Goal: Task Accomplishment & Management: Manage account settings

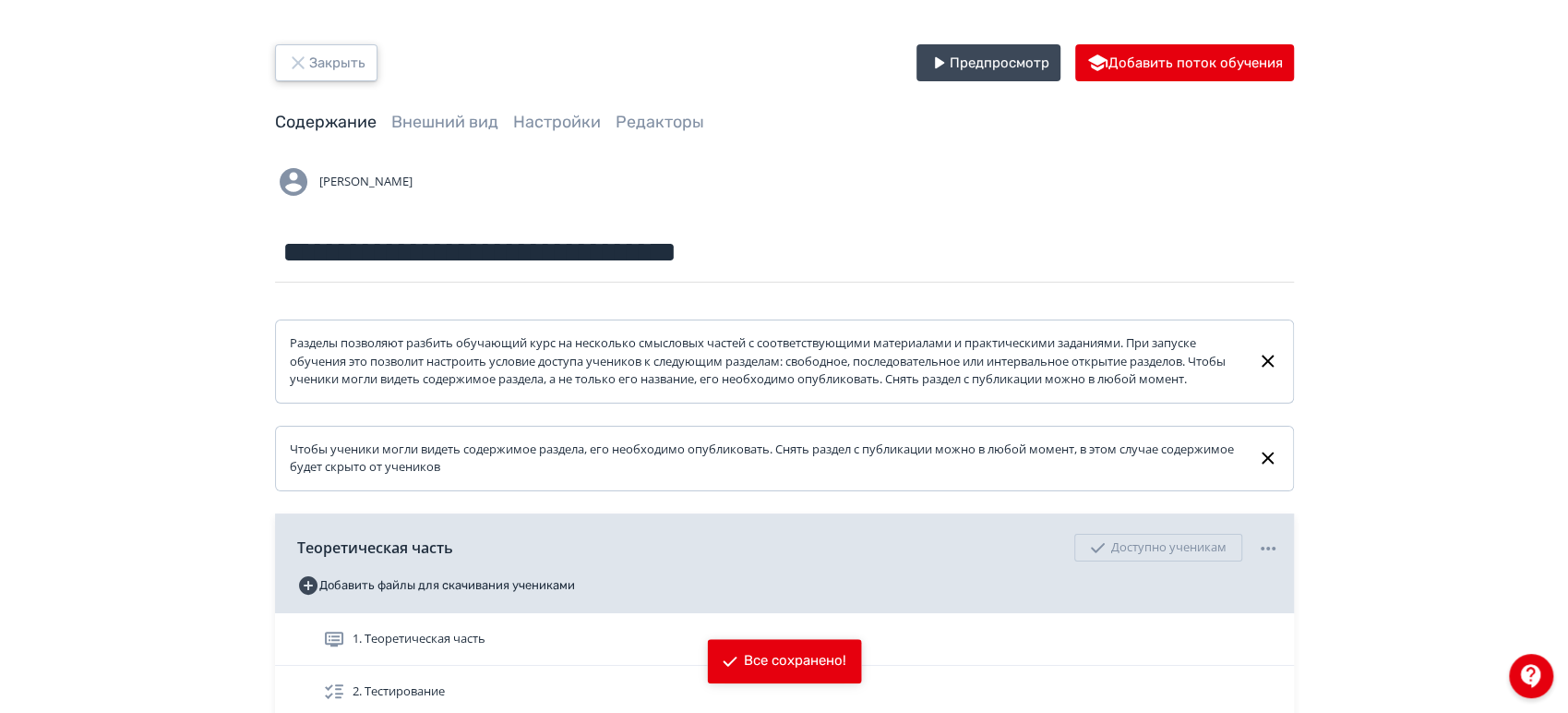
click at [348, 67] on button "Закрыть" at bounding box center [326, 63] width 103 height 37
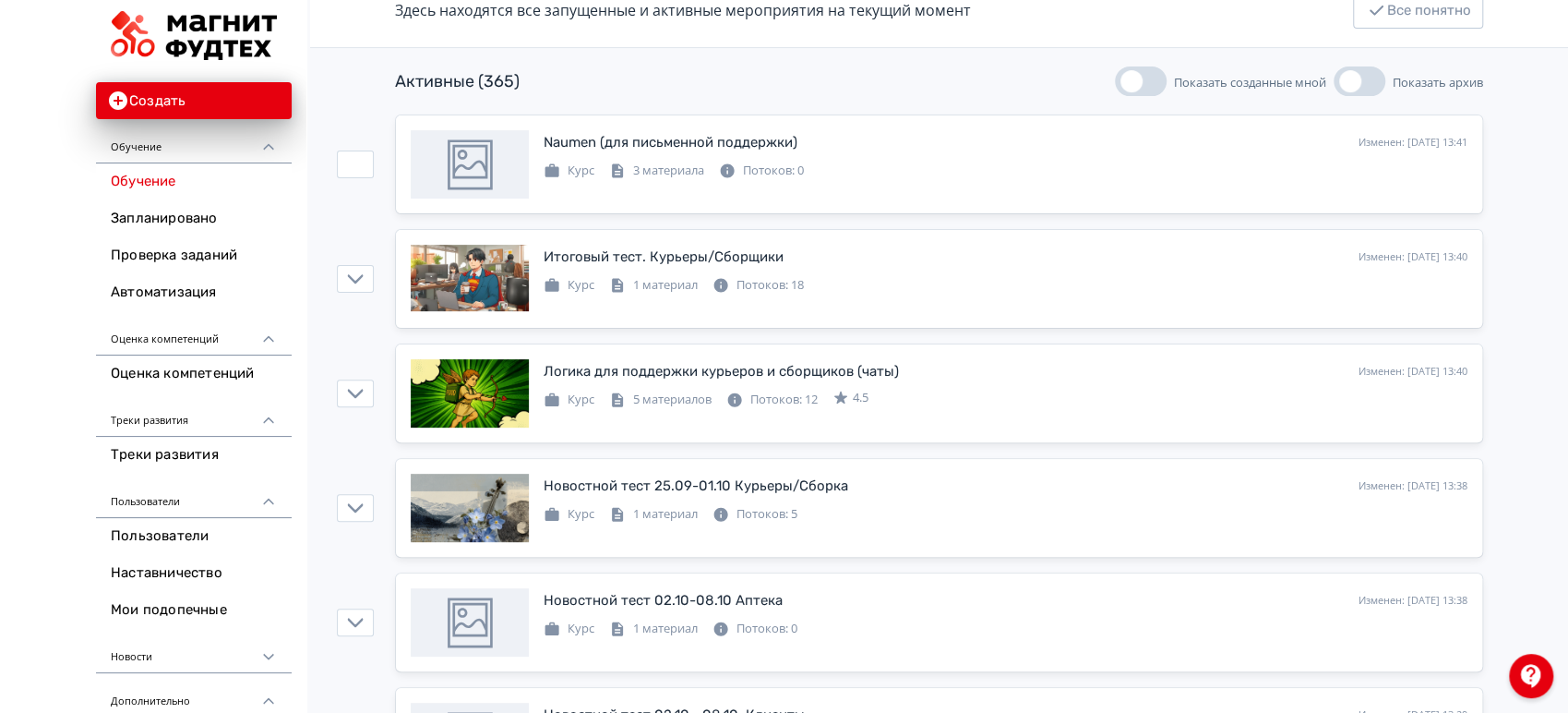
scroll to position [103, 0]
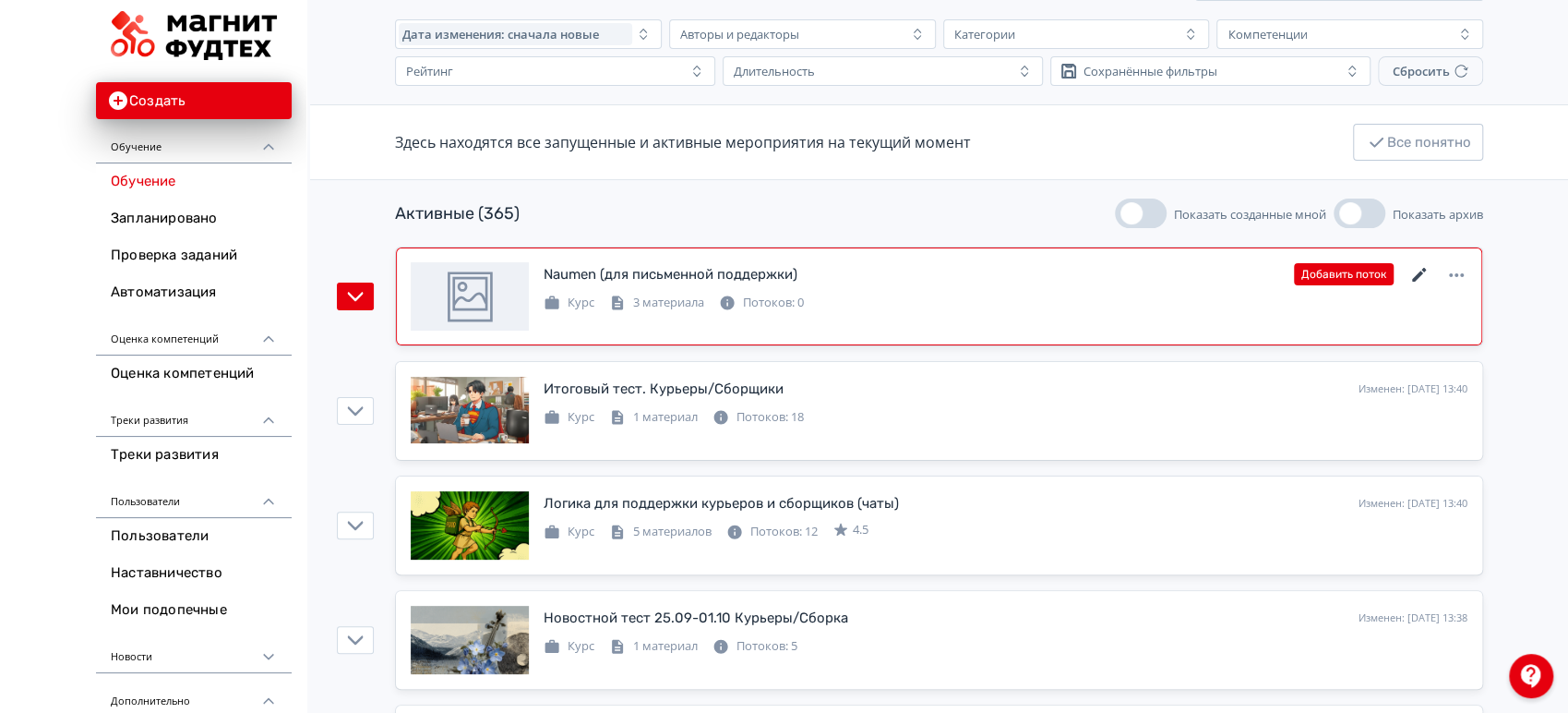
click at [1412, 275] on icon at bounding box center [1419, 275] width 22 height 22
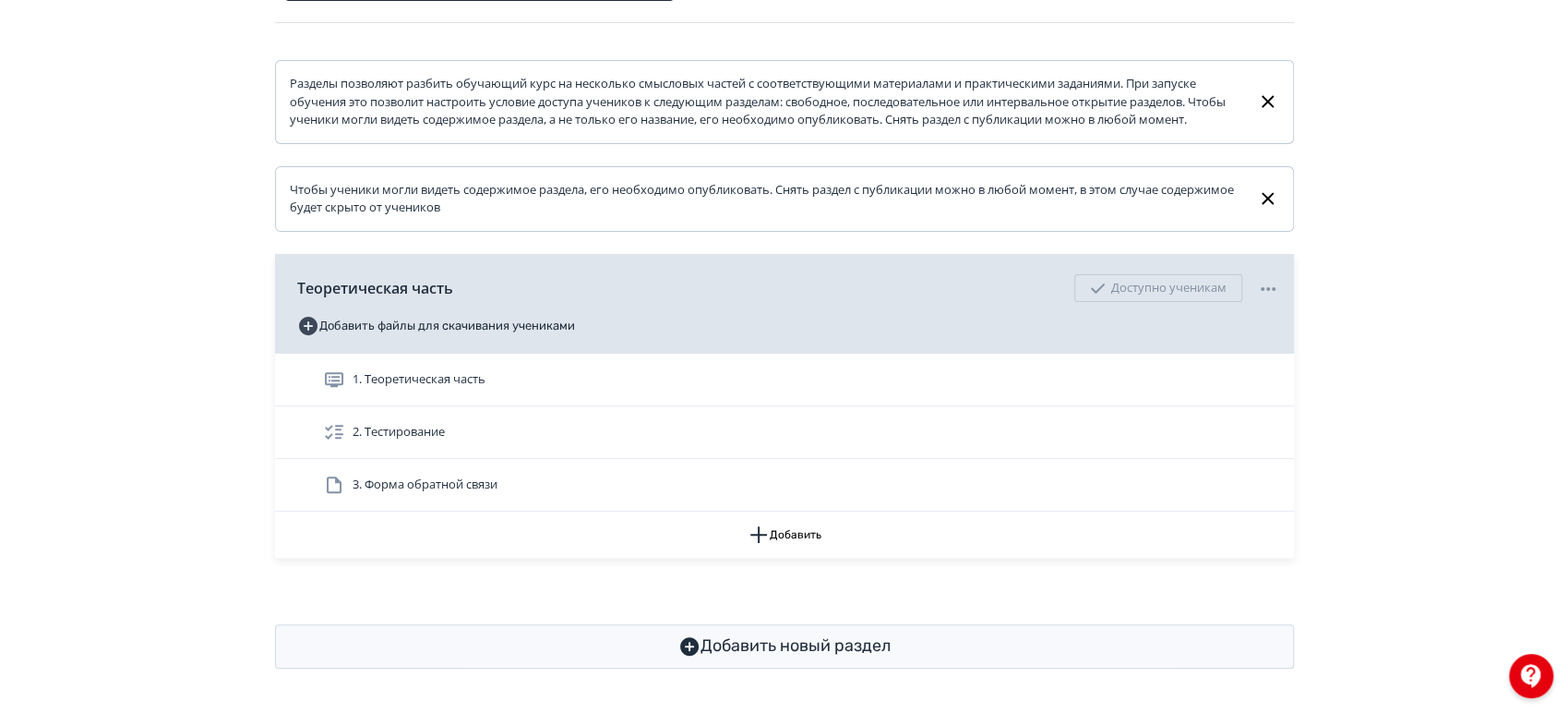
scroll to position [276, 0]
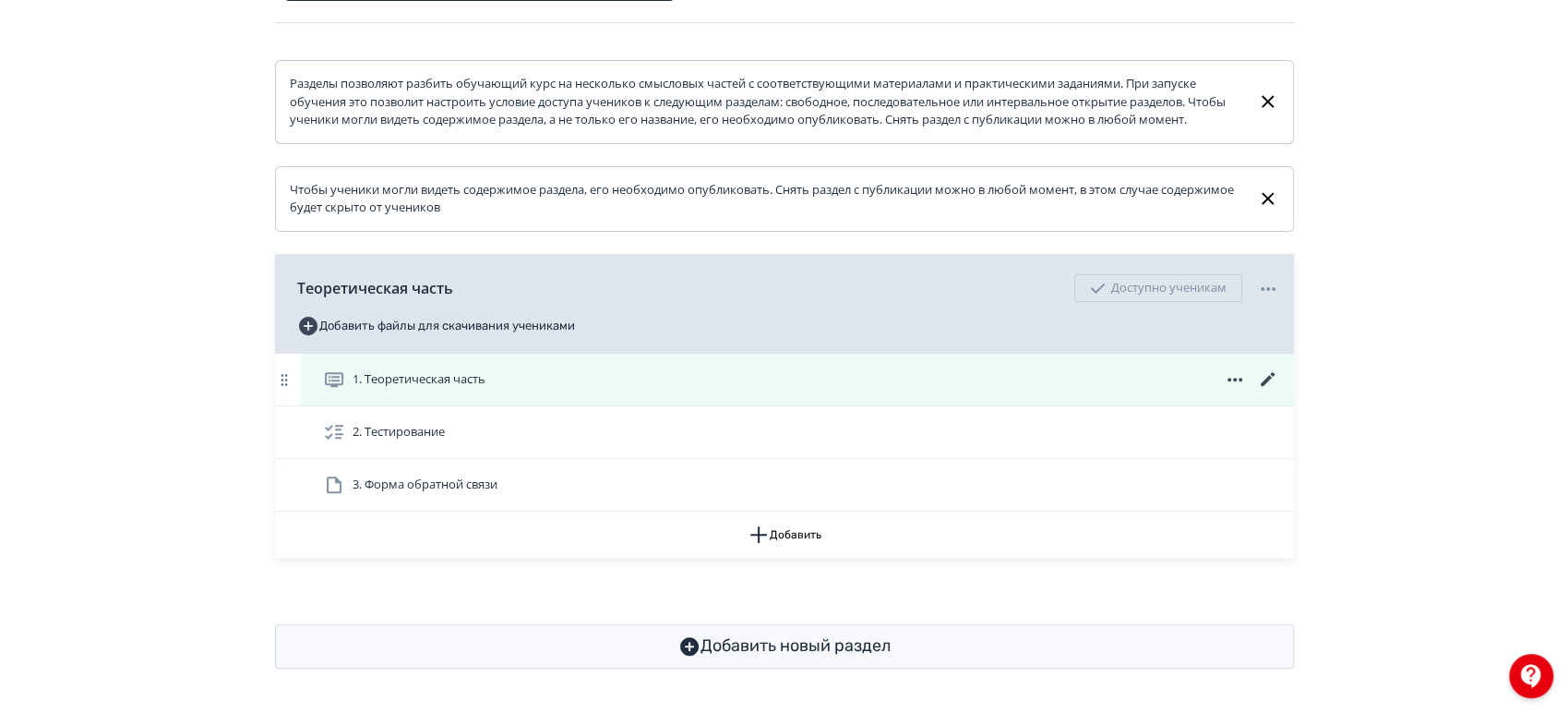
click at [1267, 383] on icon at bounding box center [1268, 379] width 22 height 22
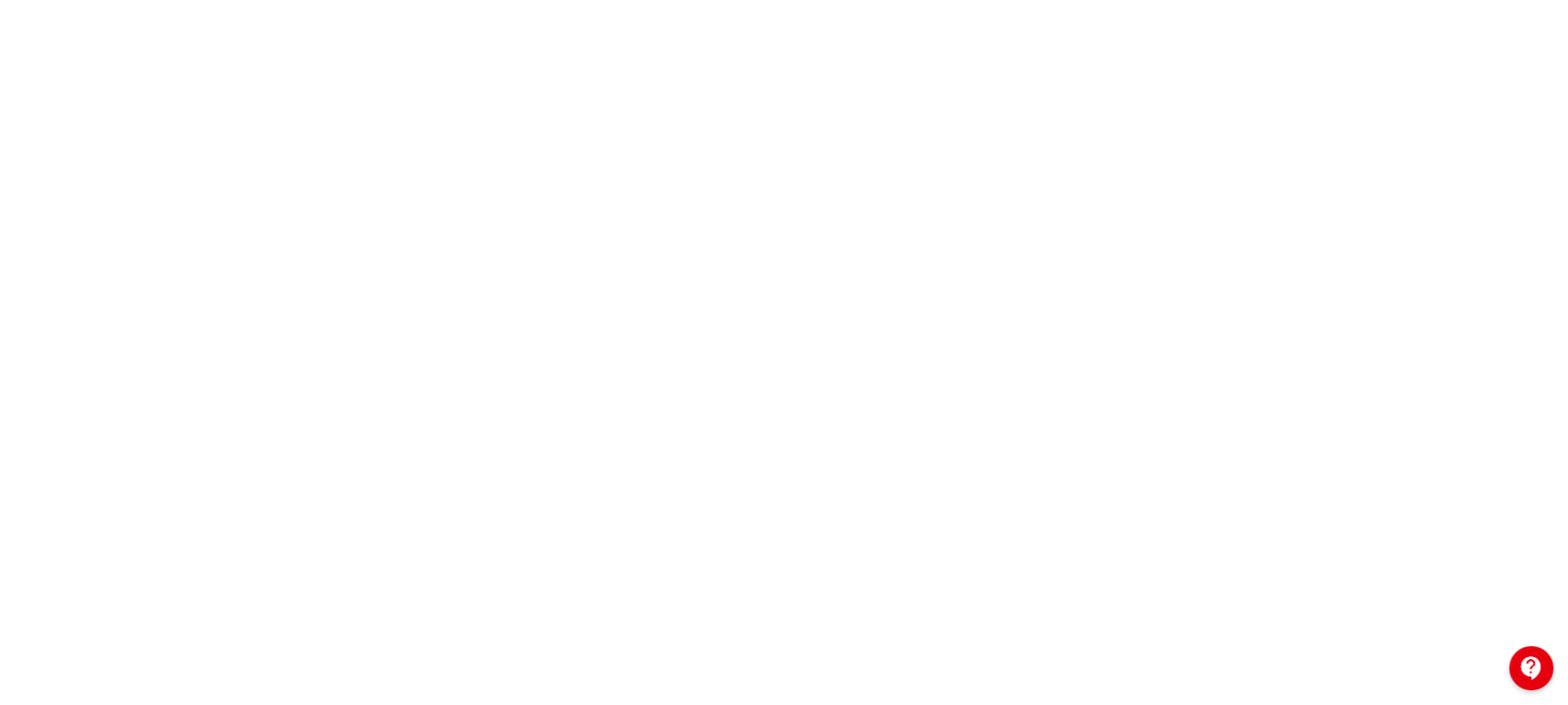
scroll to position [205, 0]
